Goal: Navigation & Orientation: Find specific page/section

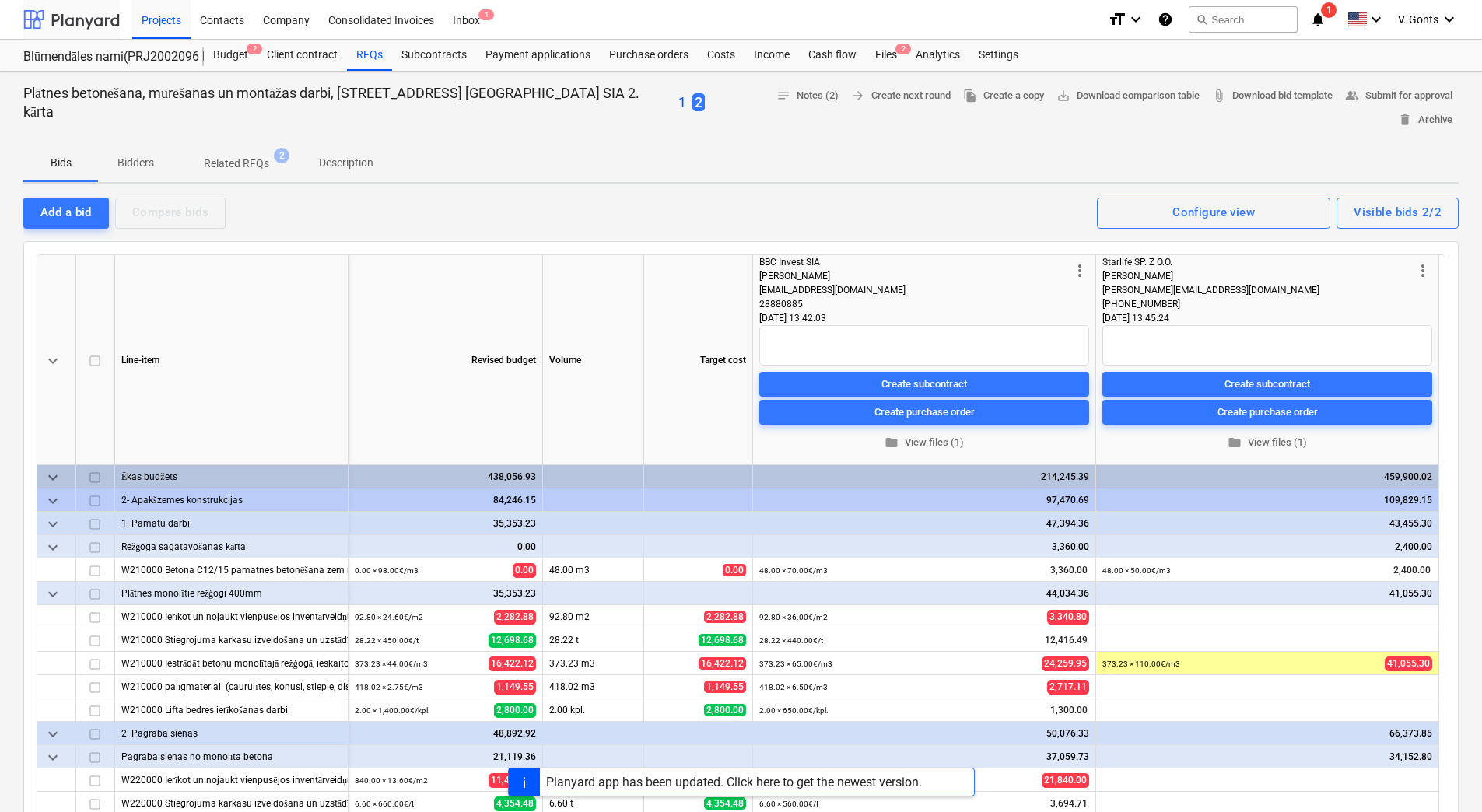
click at [102, 23] on div at bounding box center [71, 19] width 96 height 39
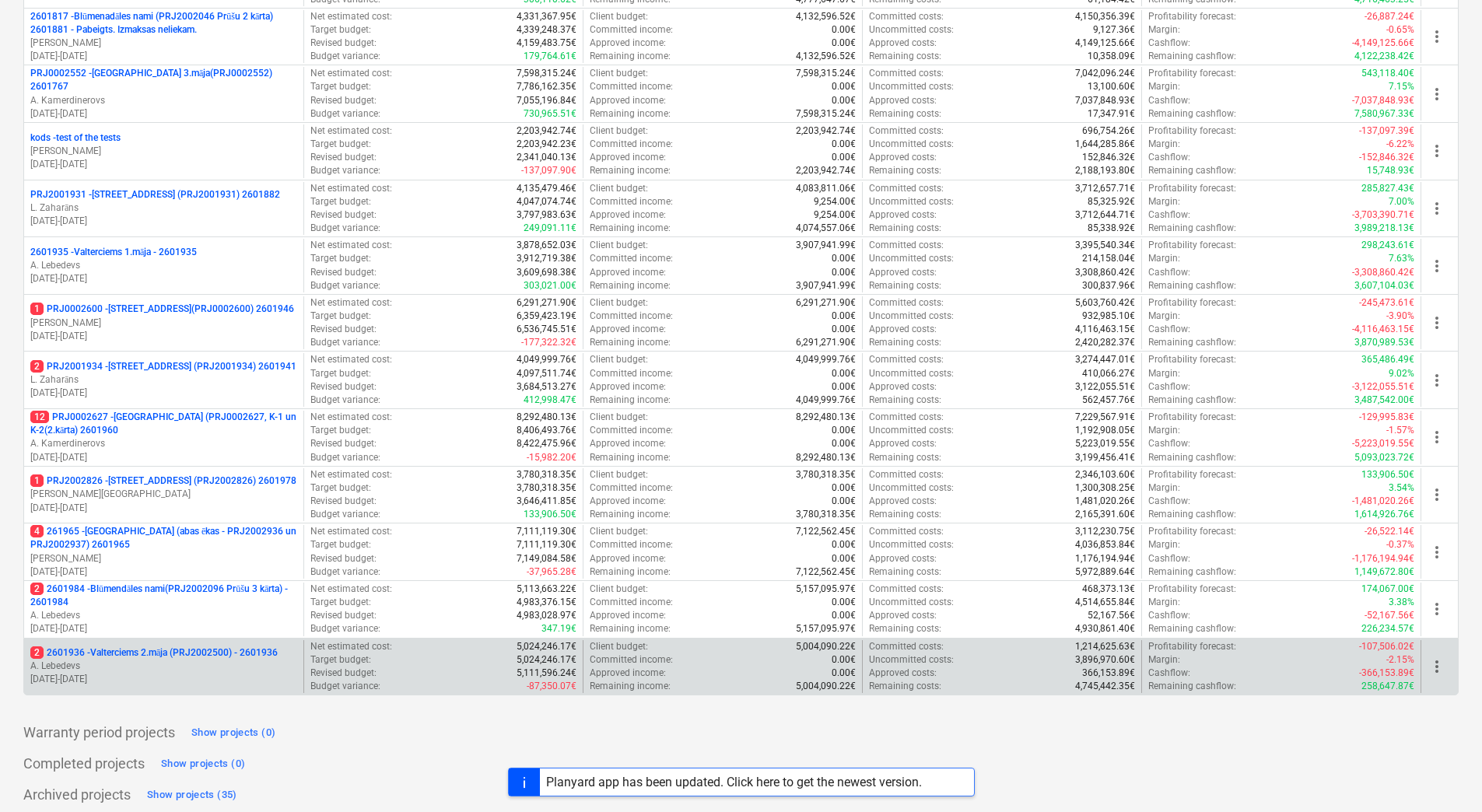
scroll to position [614, 0]
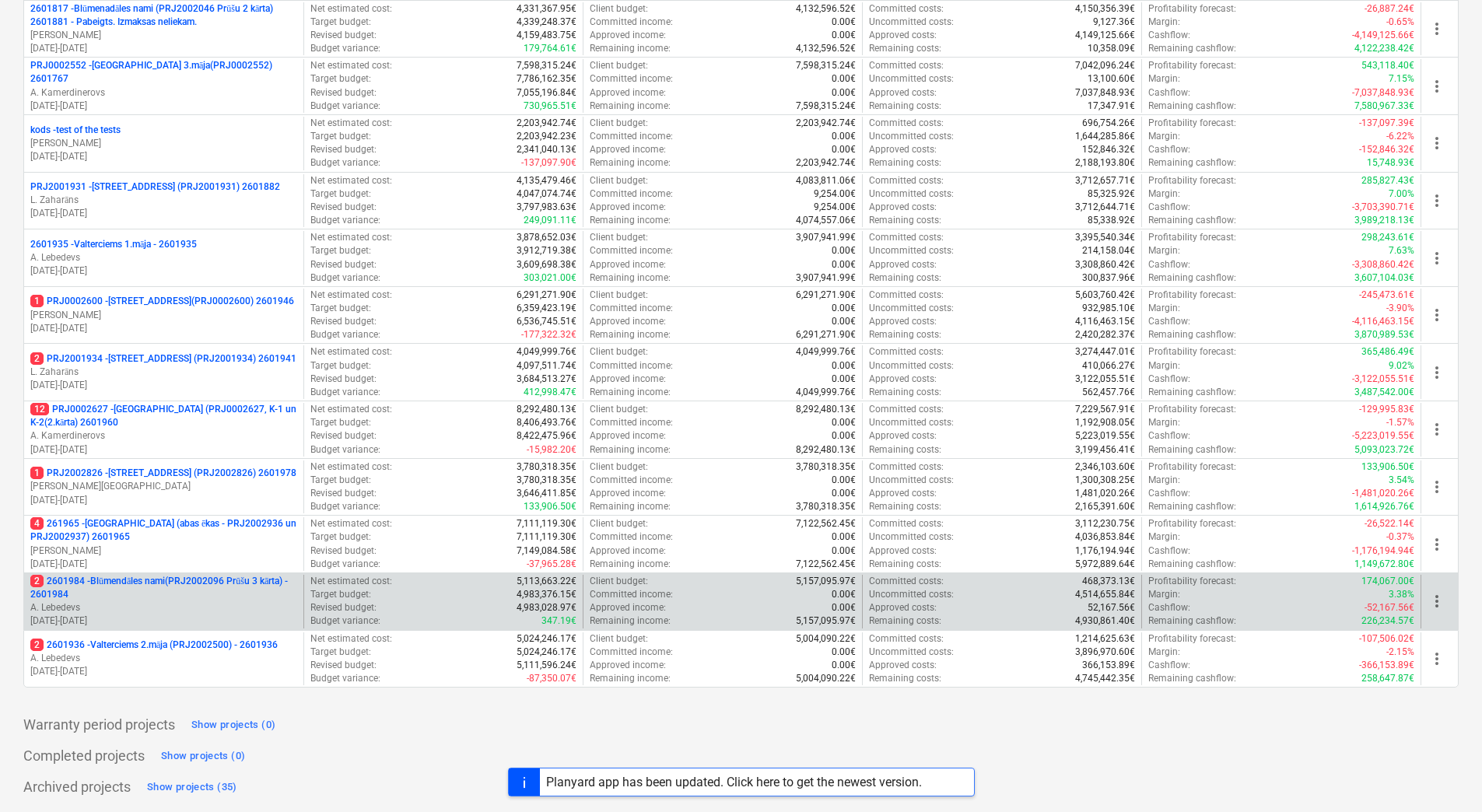
click at [192, 583] on p "2 2601984 - Blūmendāles nami(PRJ2002096 Prūšu 3 kārta) - 2601984" at bounding box center [163, 588] width 267 height 26
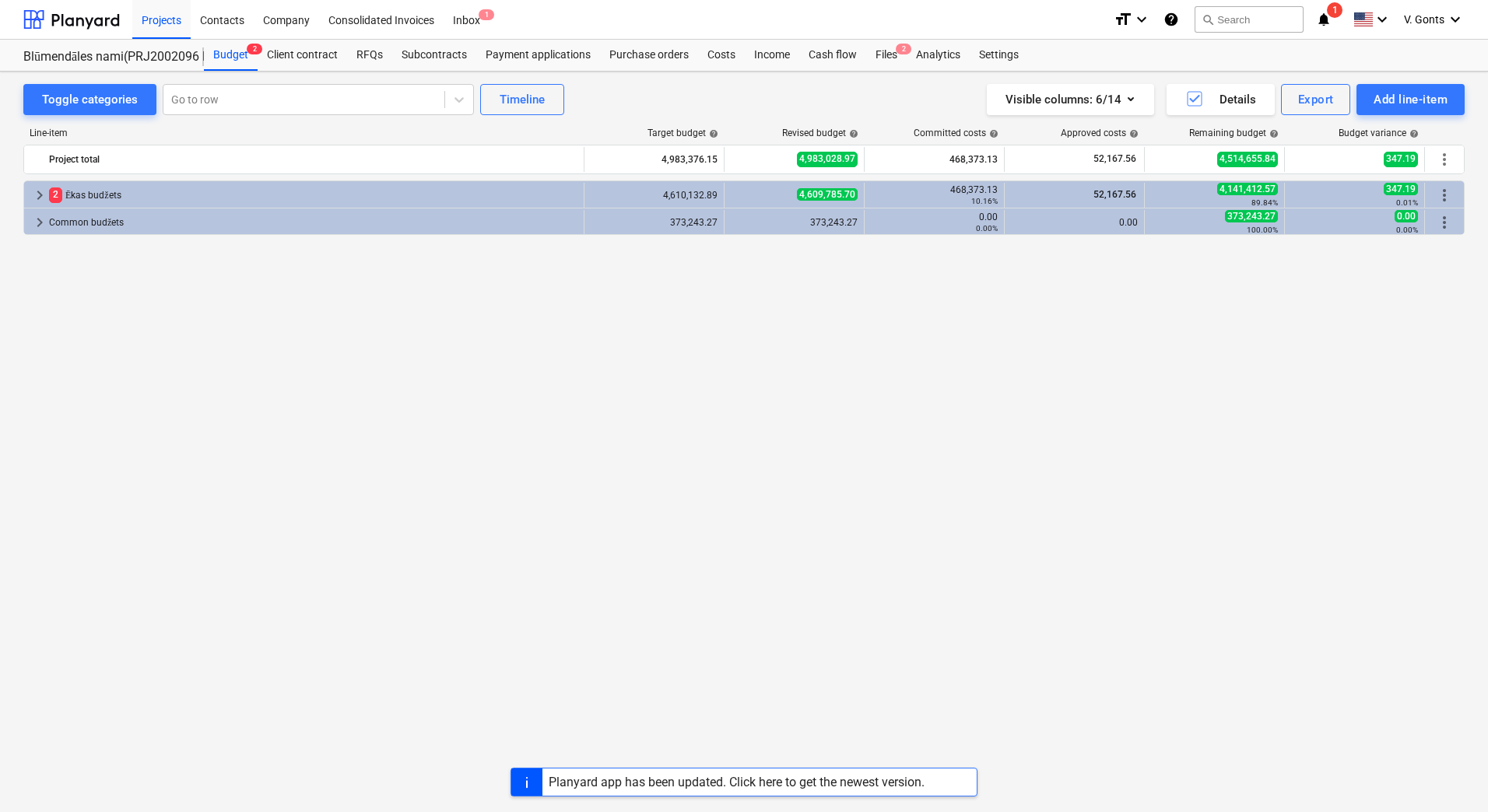
click at [78, 191] on div "2 Ēkas budžets" at bounding box center [313, 195] width 529 height 25
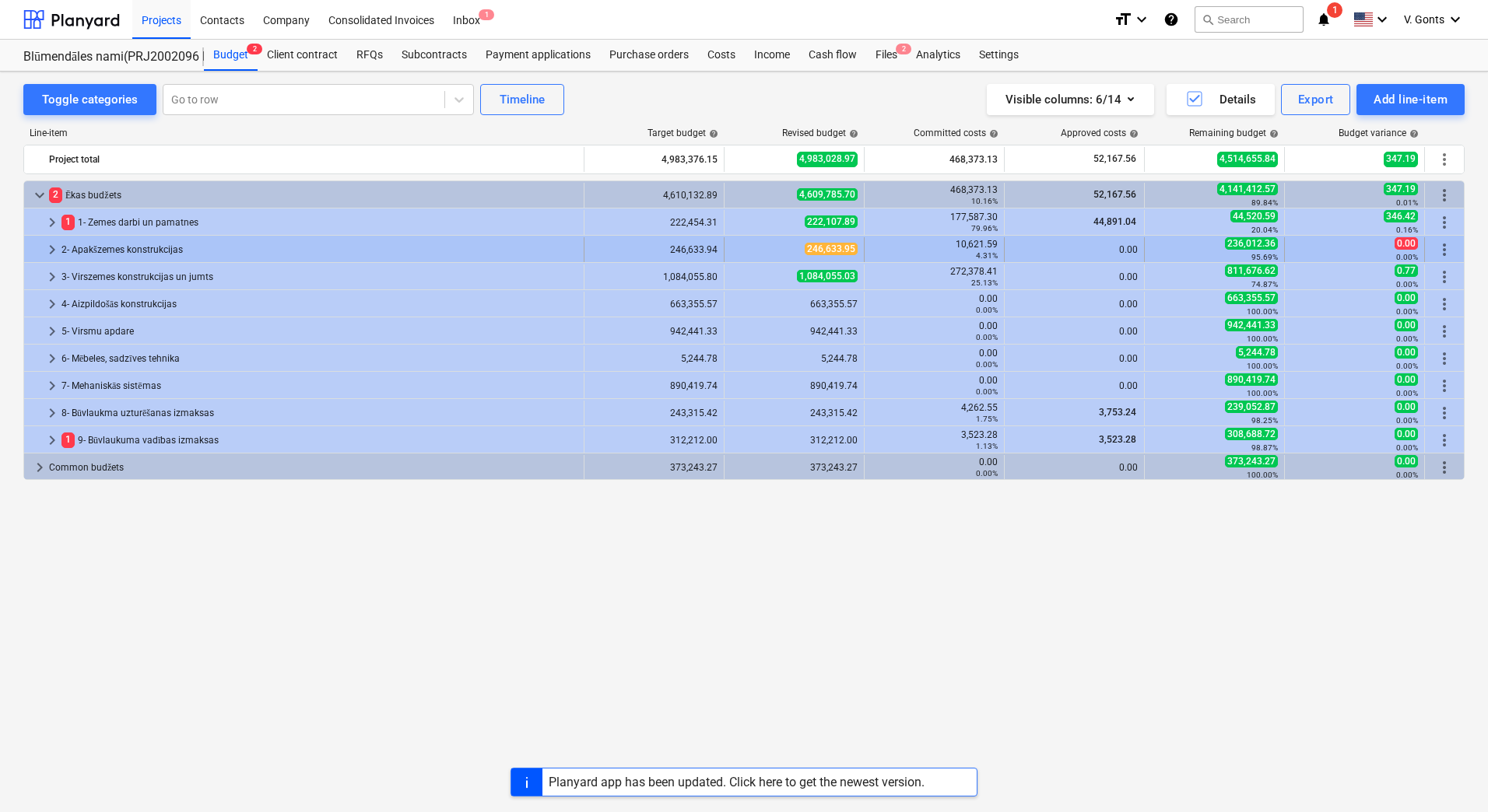
click at [98, 248] on div "2- Apakšzemes konstrukcijas" at bounding box center [319, 250] width 515 height 25
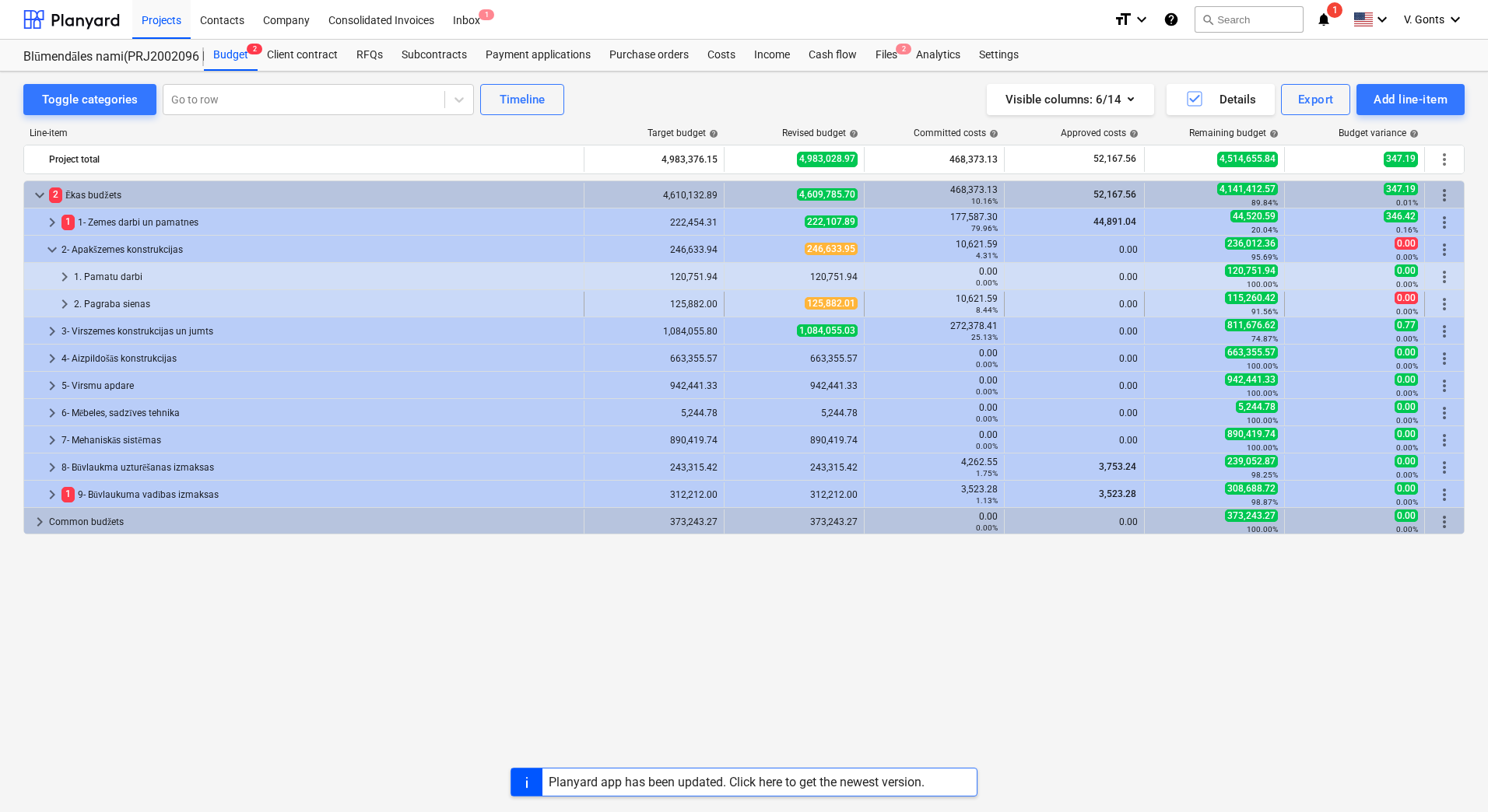
click at [93, 301] on div "2. Pagraba sienas" at bounding box center [326, 304] width 503 height 25
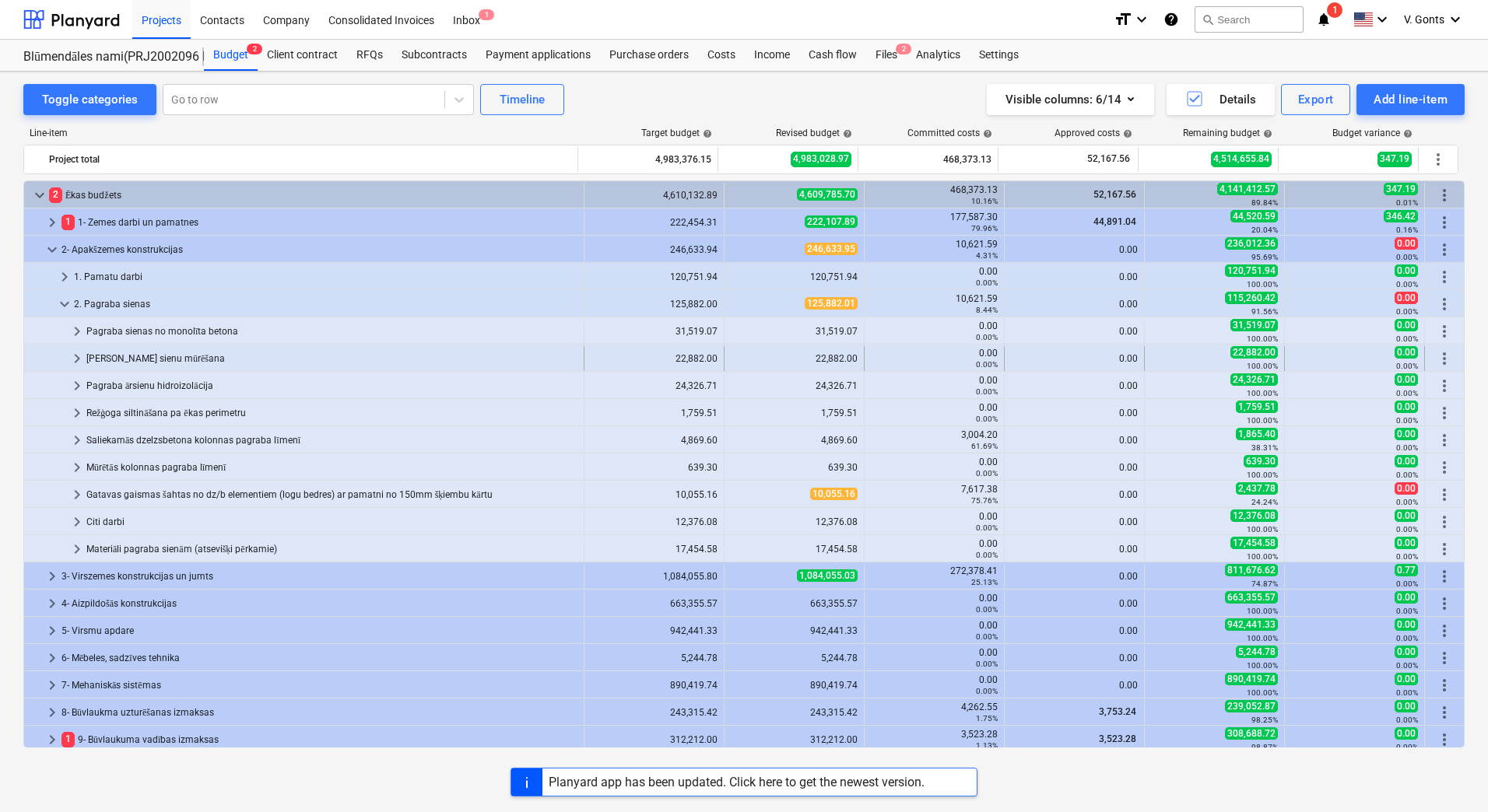
click at [139, 352] on div "[PERSON_NAME] sienu mūrēšana" at bounding box center [332, 358] width 491 height 25
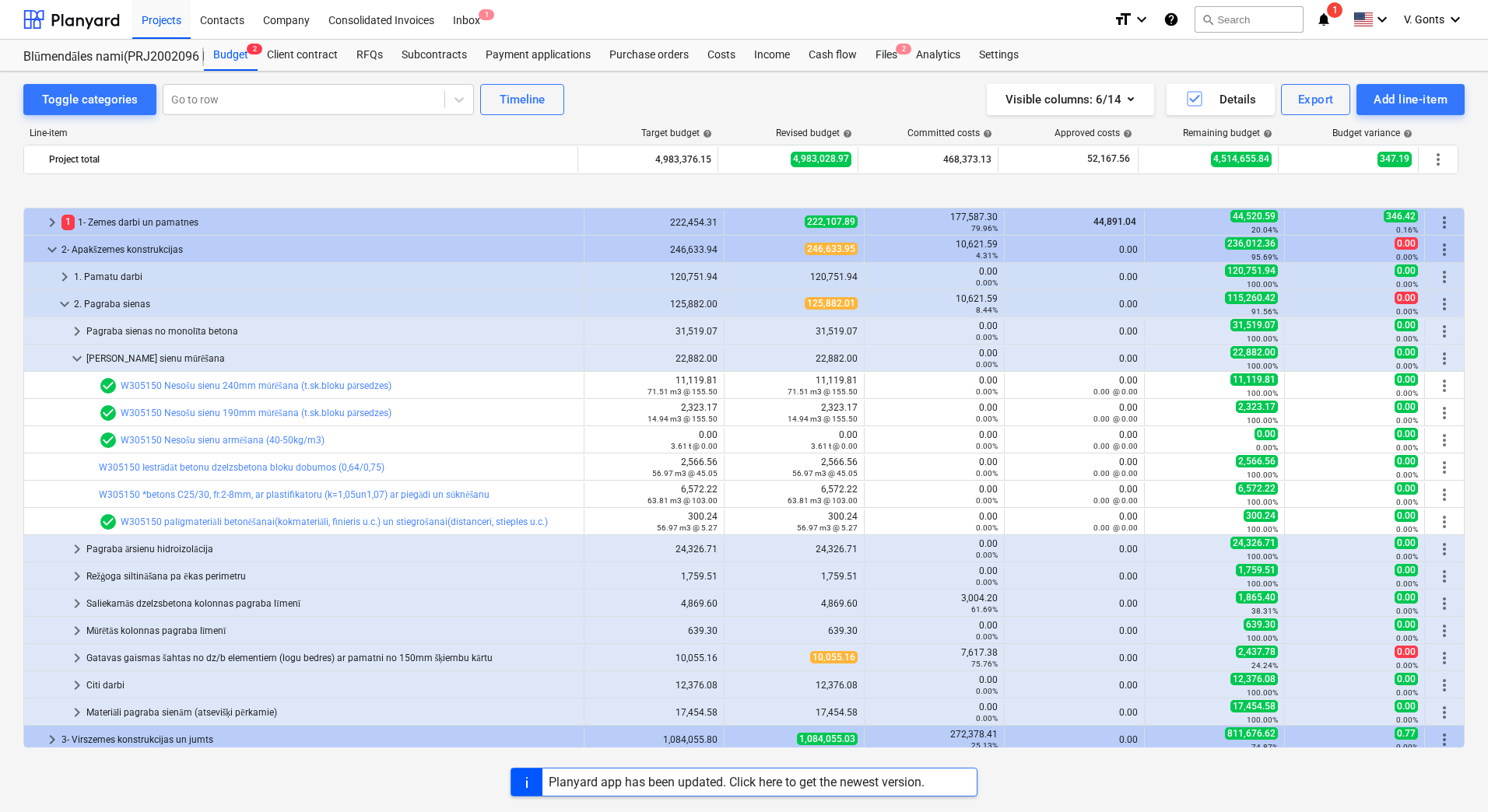
scroll to position [78, 0]
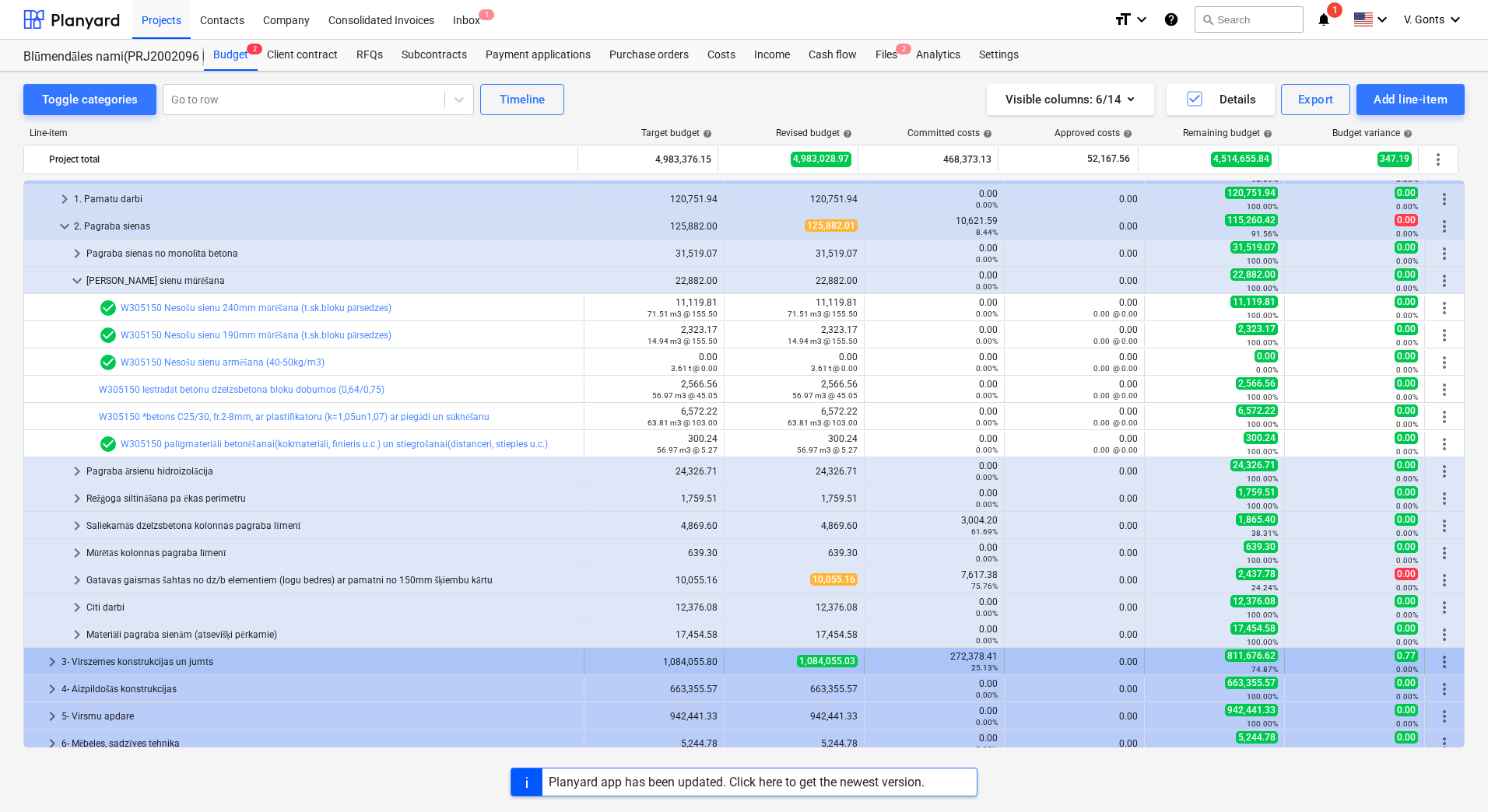
click at [106, 657] on div "3- Virszemes konstrukcijas un jumts" at bounding box center [319, 662] width 515 height 25
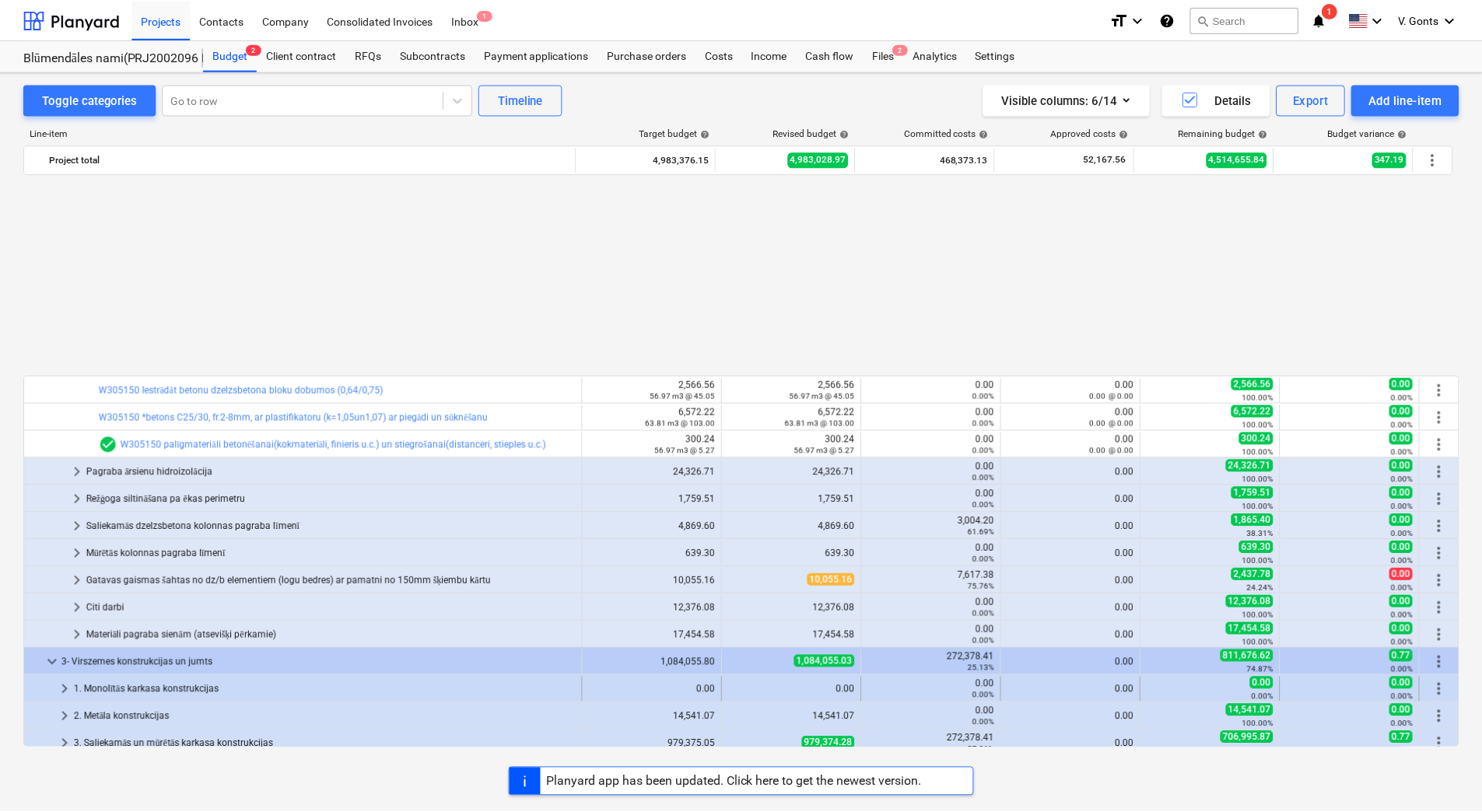
scroll to position [304, 0]
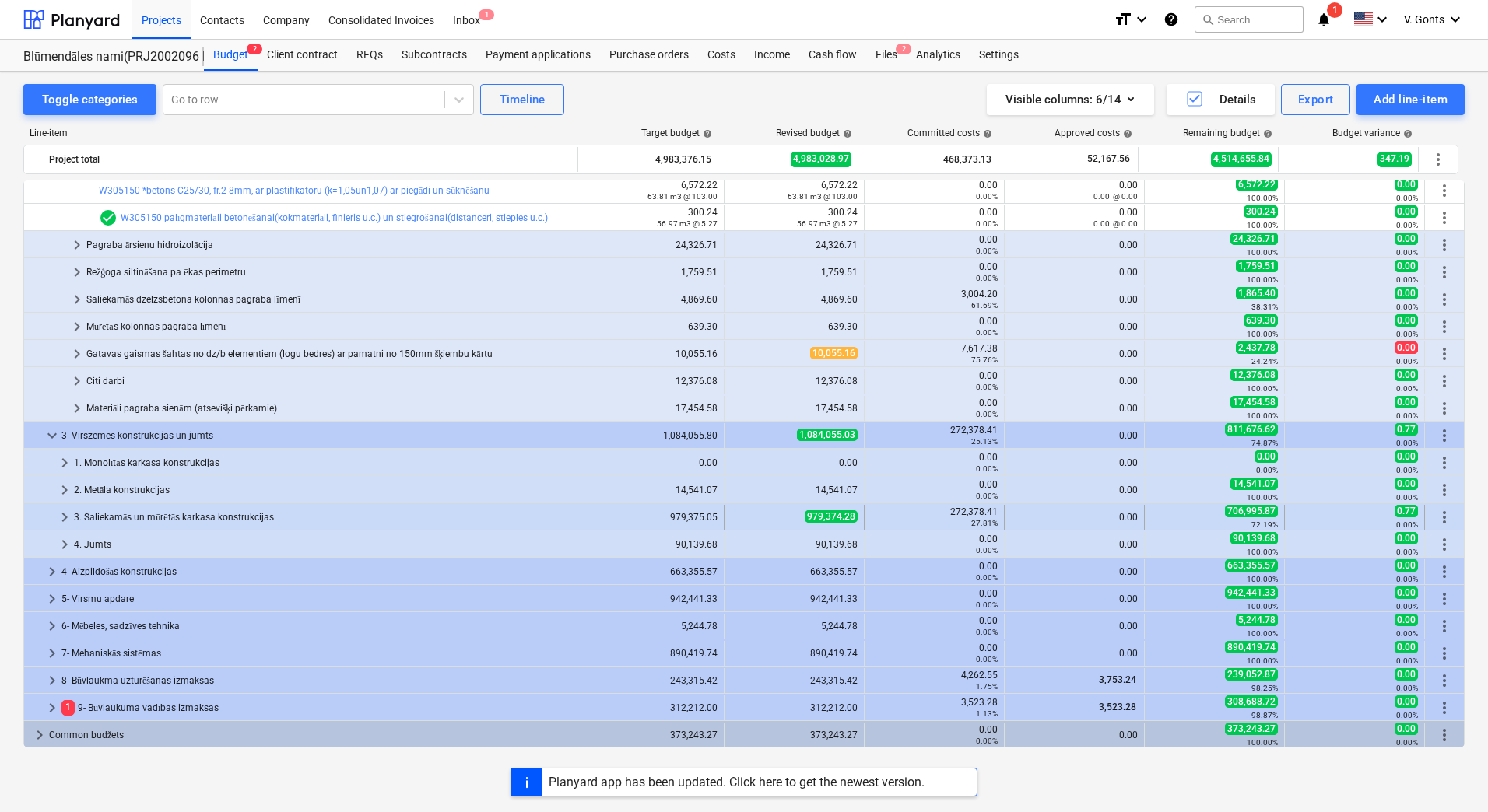
click at [132, 512] on div "3. Saliekamās un mūrētās karkasa konstrukcijas" at bounding box center [326, 517] width 503 height 25
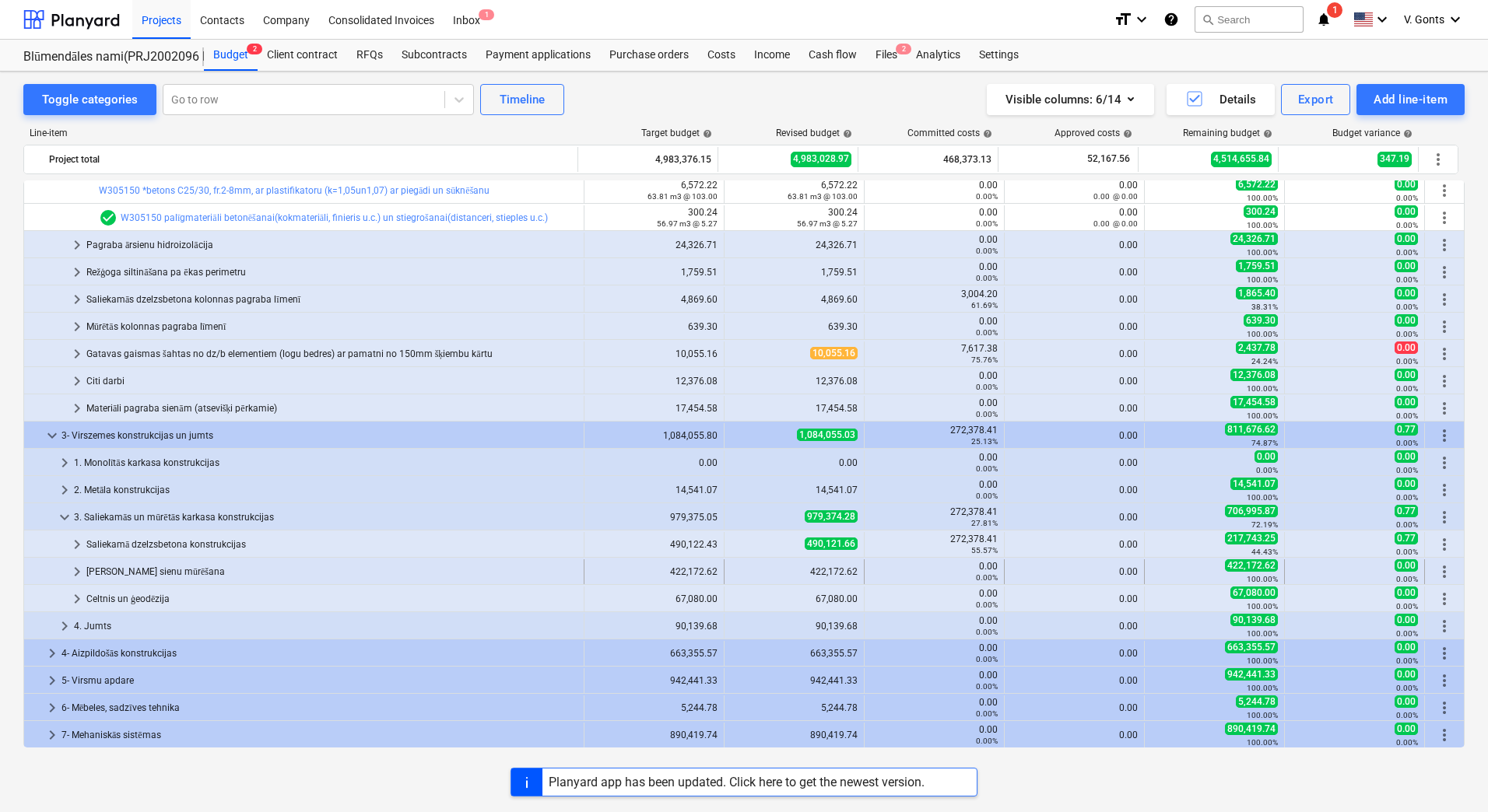
click at [124, 569] on div "[PERSON_NAME] sienu mūrēšana" at bounding box center [332, 572] width 491 height 25
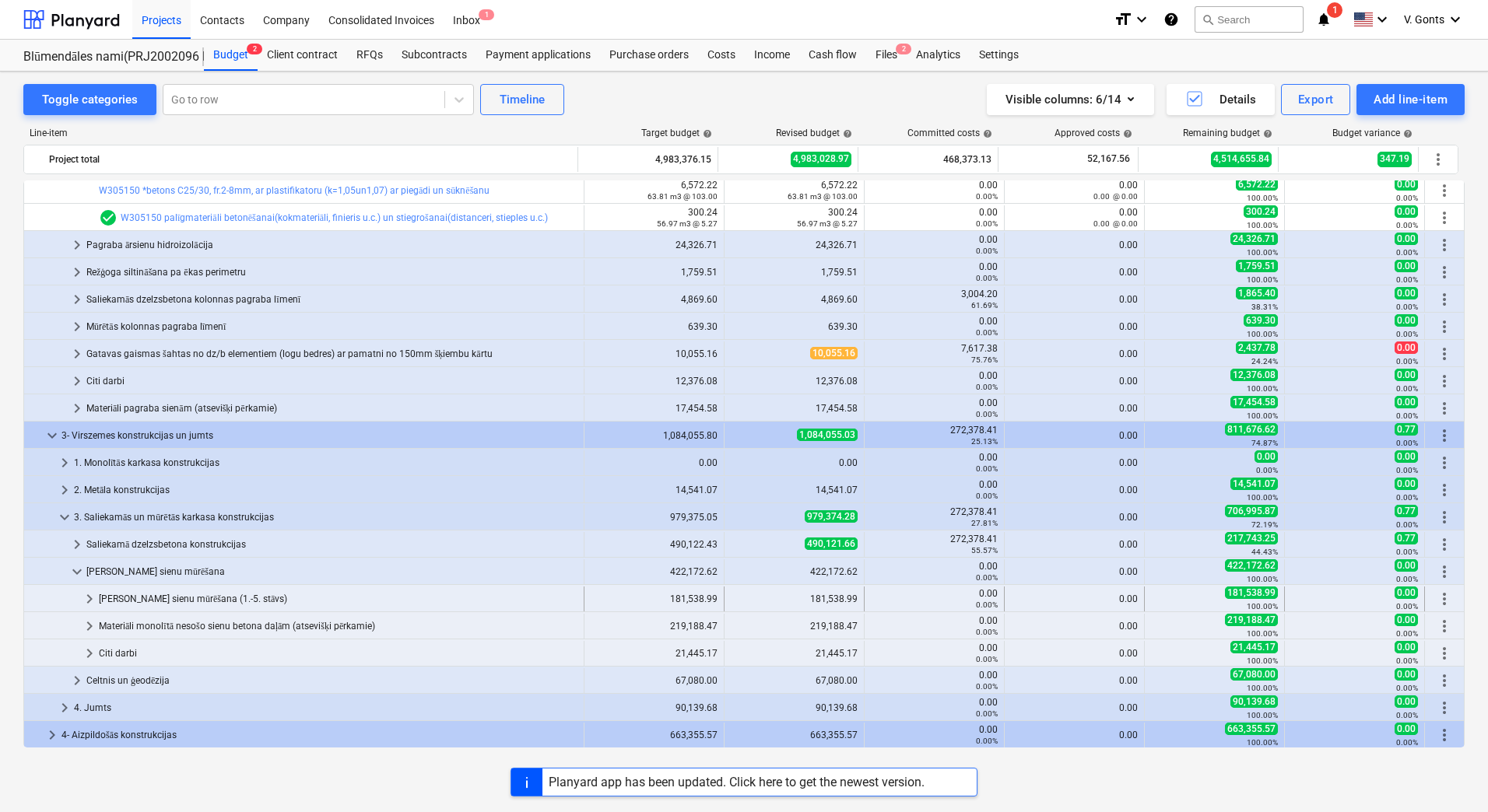
click at [134, 598] on div "[PERSON_NAME] sienu mūrēšana (1.-5. stāvs)" at bounding box center [338, 599] width 478 height 25
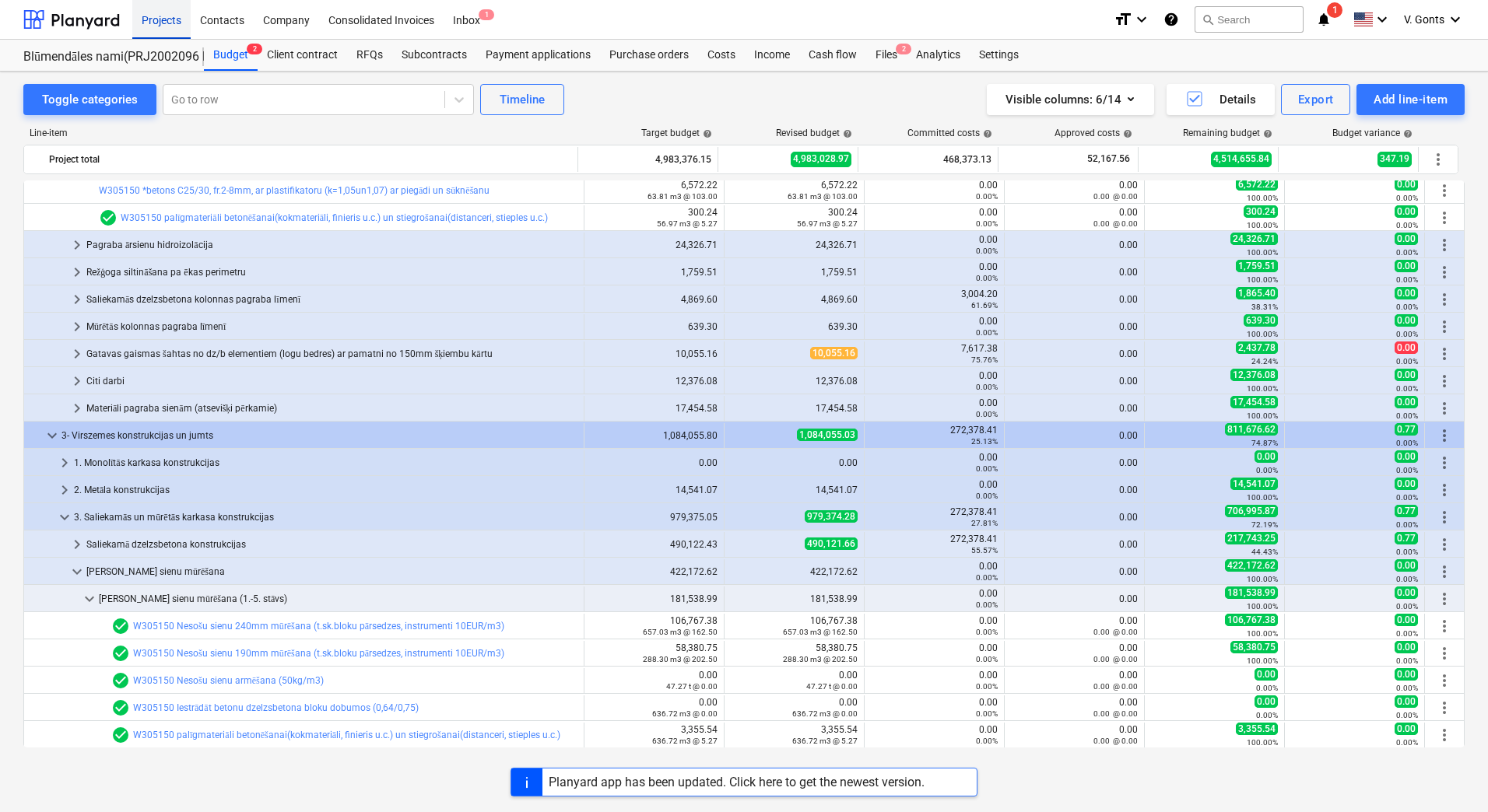
click at [148, 15] on div "Projects" at bounding box center [162, 19] width 58 height 40
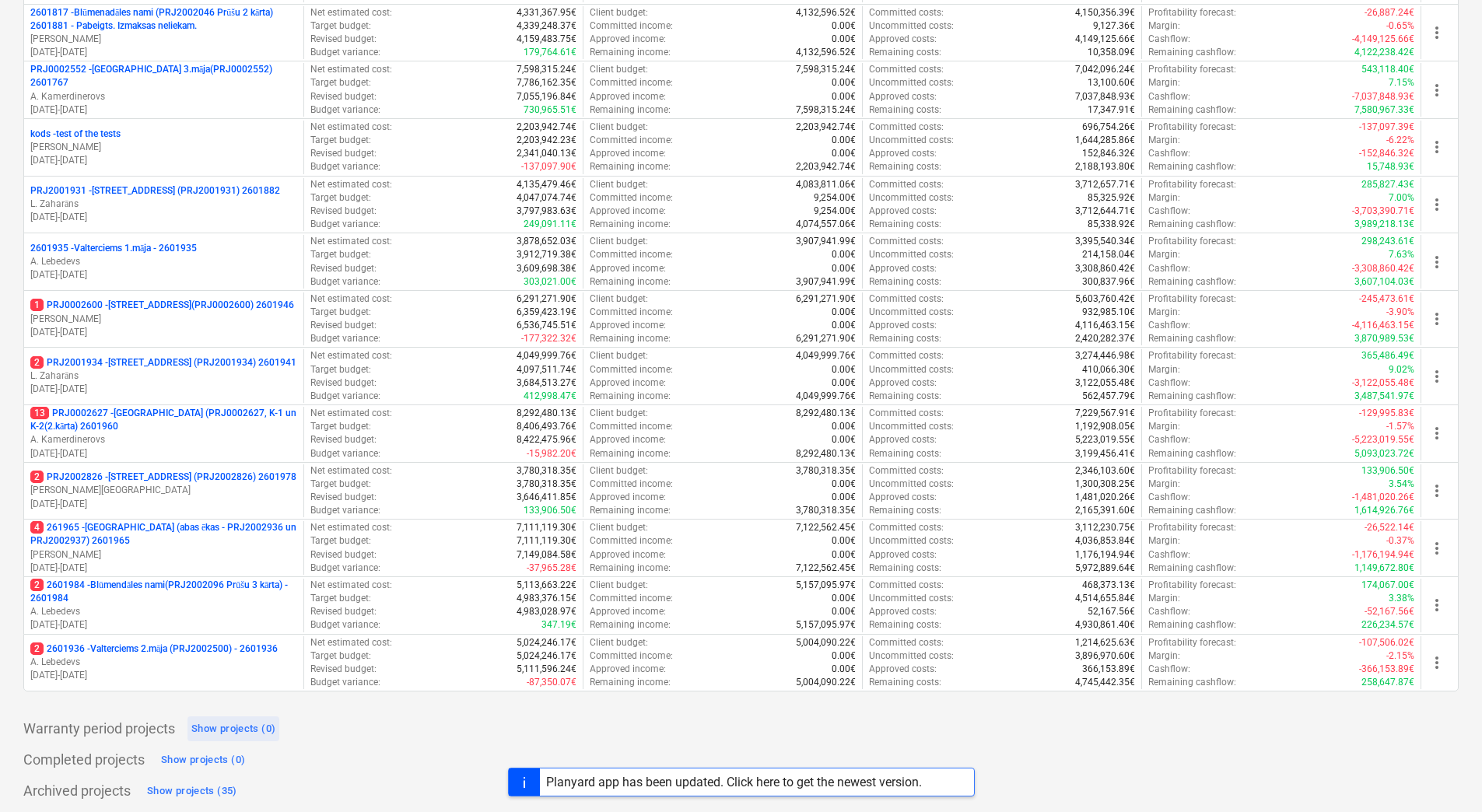
scroll to position [614, 0]
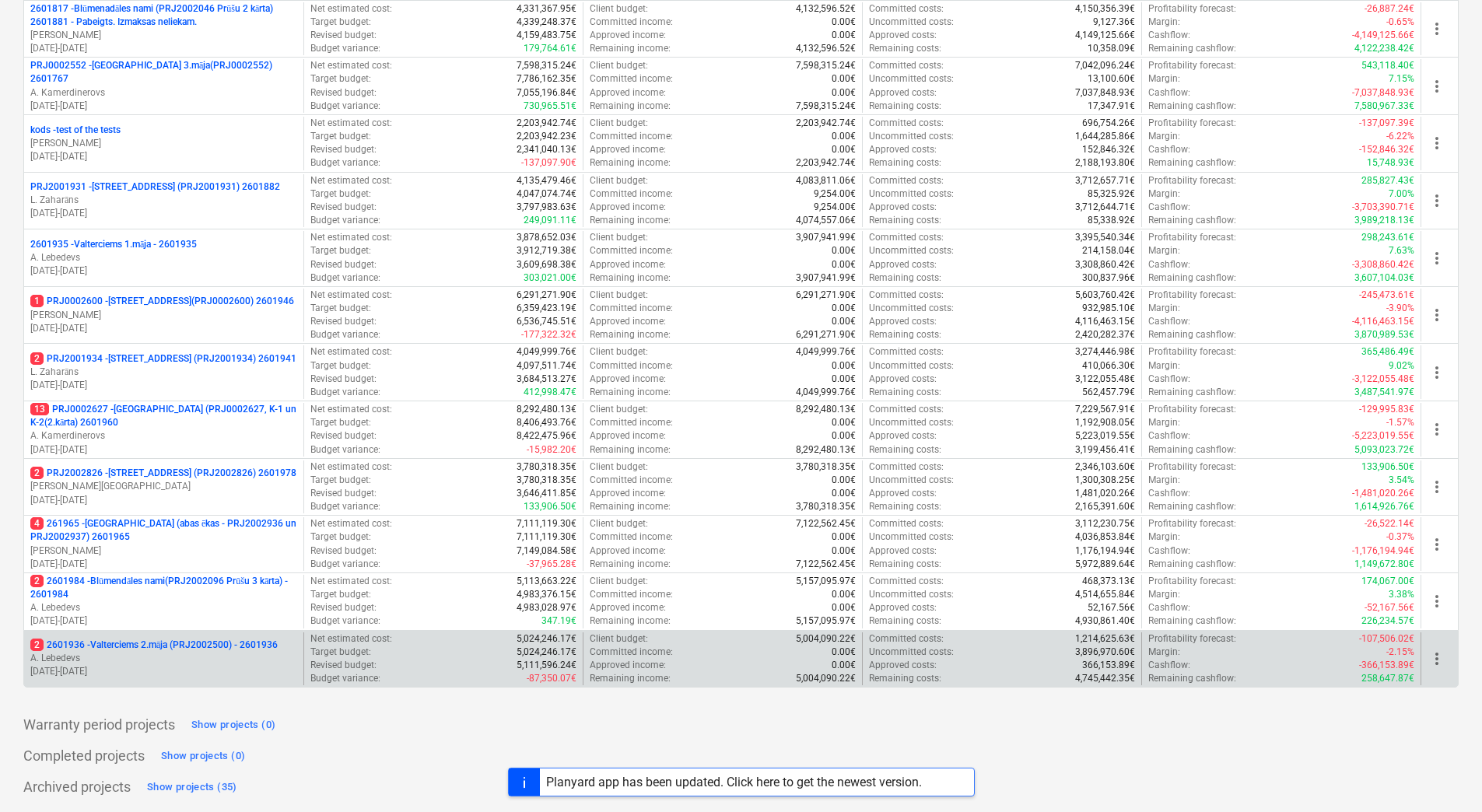
click at [183, 657] on p "A. Lebedevs" at bounding box center [163, 658] width 267 height 13
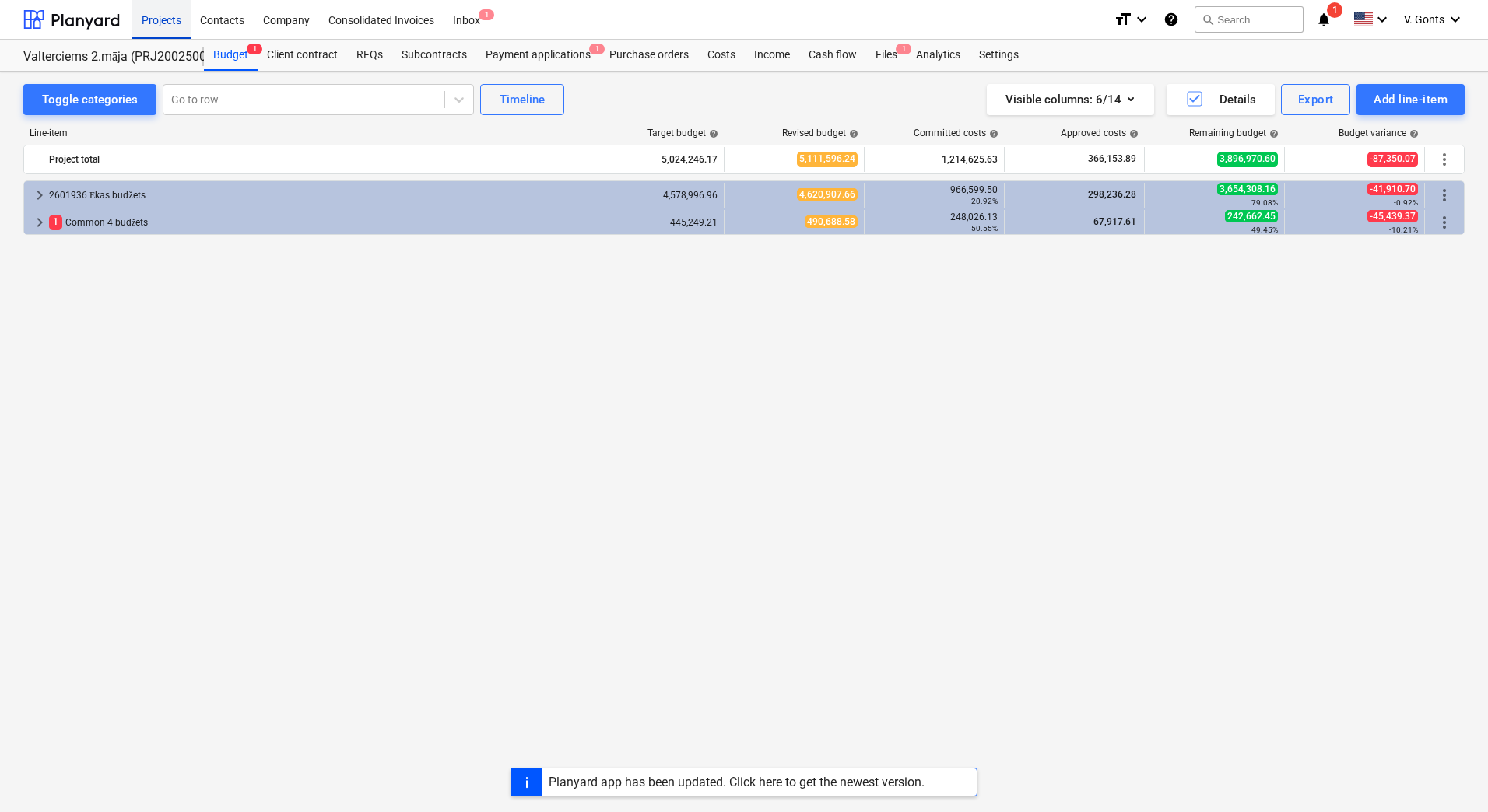
click at [161, 21] on div "Projects" at bounding box center [162, 19] width 58 height 40
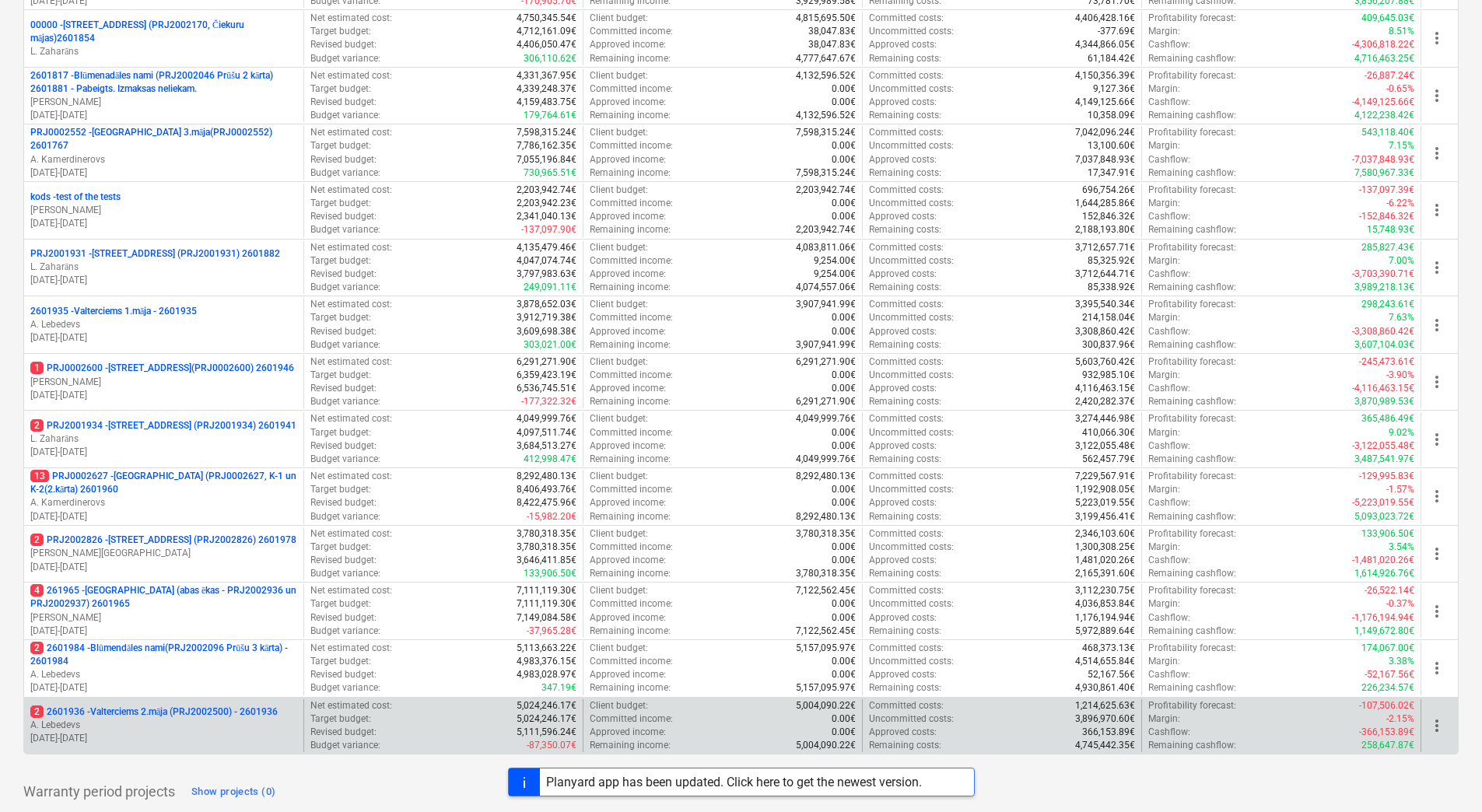
scroll to position [614, 0]
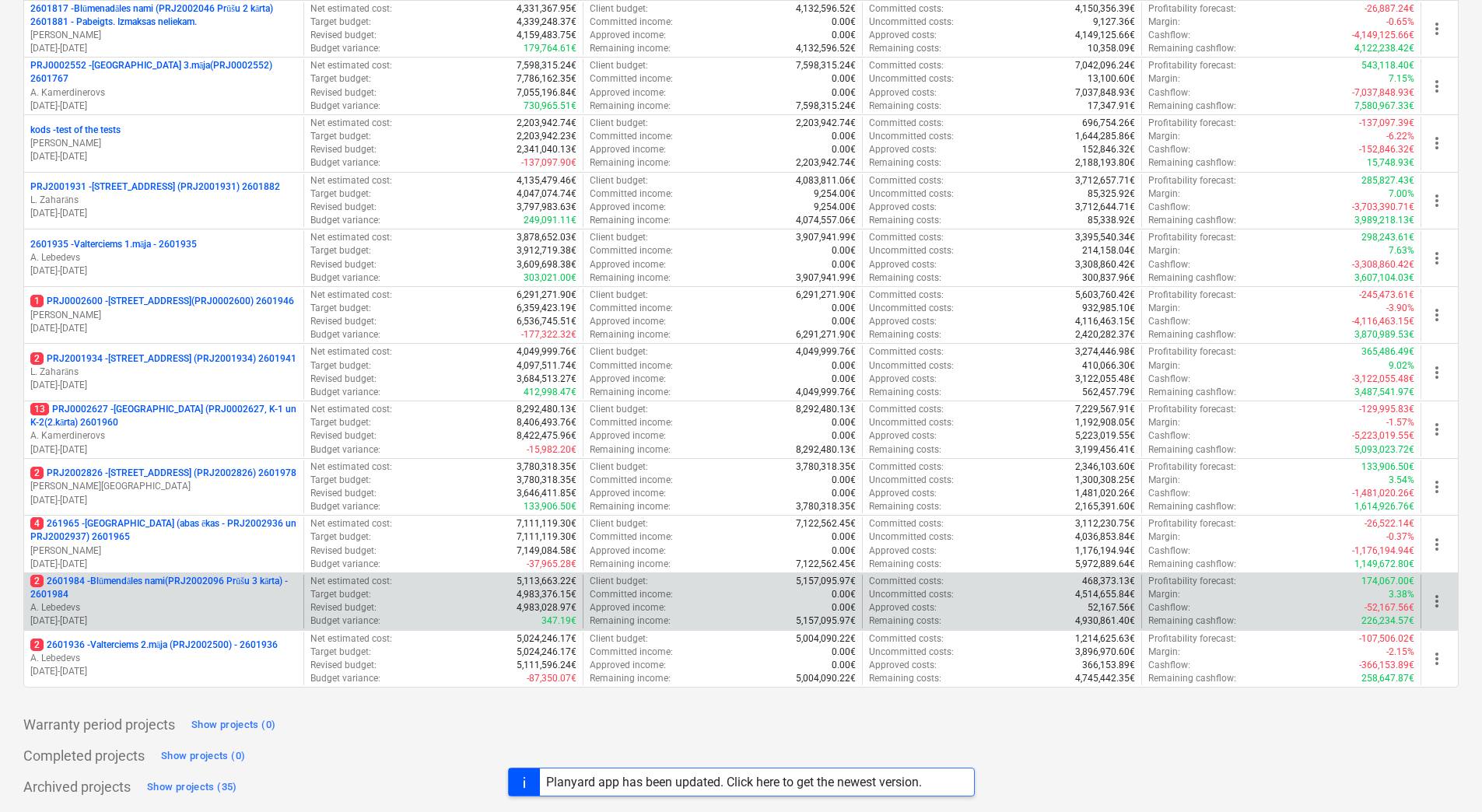
click at [198, 595] on p "2 2601984 - Blūmendāles nami(PRJ2002096 Prūšu 3 kārta) - 2601984" at bounding box center [163, 588] width 267 height 26
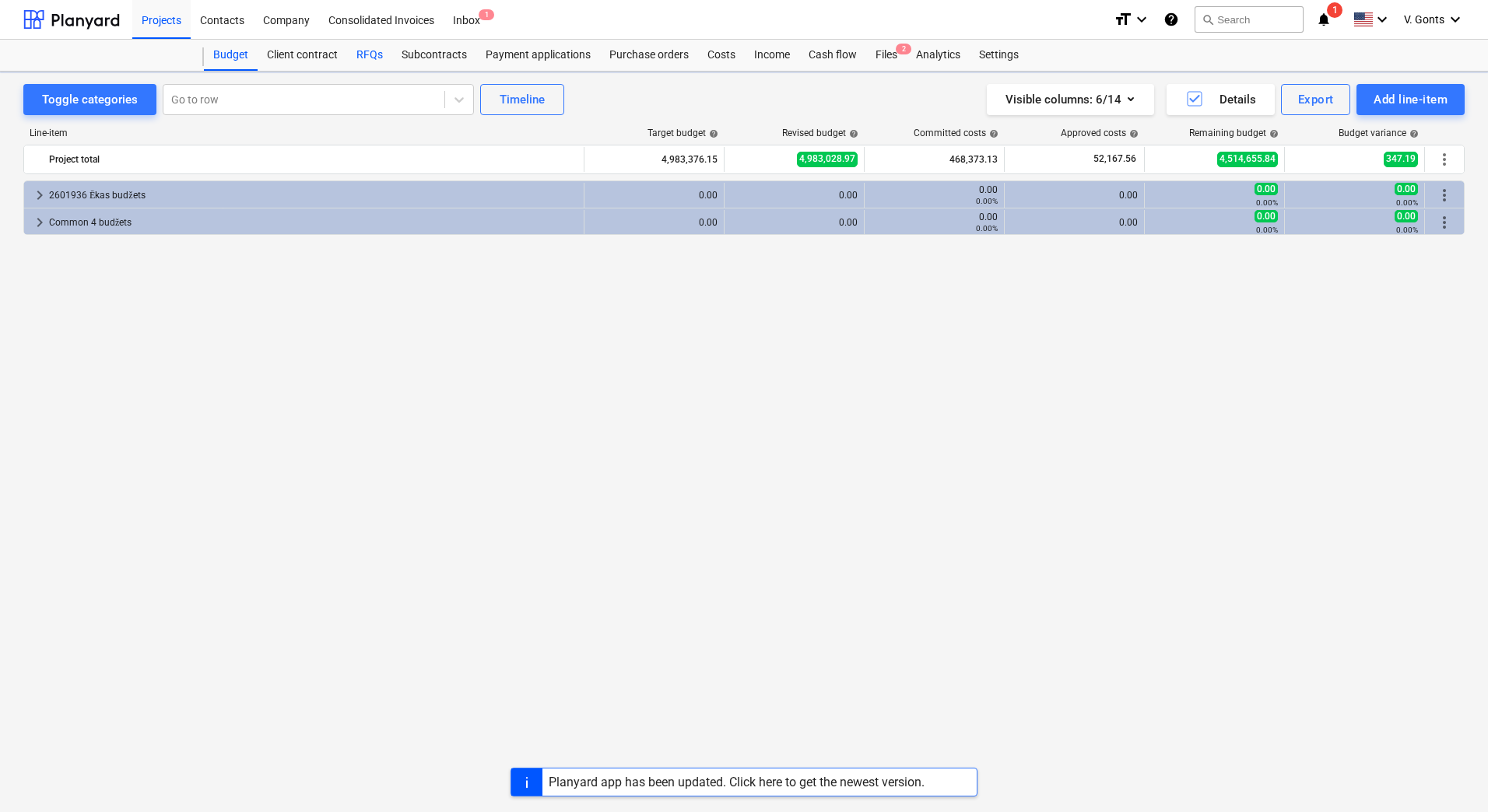
click at [364, 59] on div "RFQs" at bounding box center [369, 55] width 45 height 31
